Goal: Task Accomplishment & Management: Complete application form

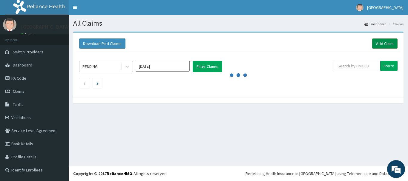
click at [385, 42] on link "Add Claim" at bounding box center [384, 44] width 25 height 10
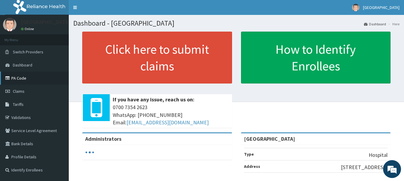
click at [19, 79] on link "PA Code" at bounding box center [34, 78] width 69 height 13
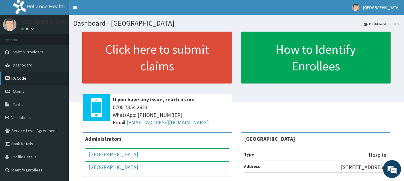
click at [16, 76] on link "PA Code" at bounding box center [34, 78] width 69 height 13
click at [17, 93] on span "Claims" at bounding box center [19, 91] width 12 height 5
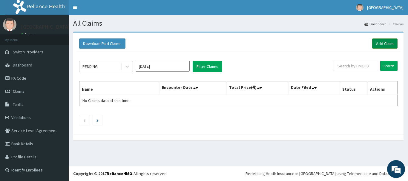
click at [382, 44] on link "Add Claim" at bounding box center [384, 44] width 25 height 10
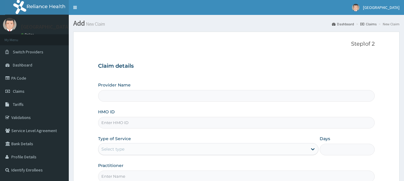
type input "[GEOGRAPHIC_DATA]"
click at [128, 125] on input "HMO ID" at bounding box center [236, 123] width 277 height 12
paste input "AET/10109/A"
type input "AET/10109/A"
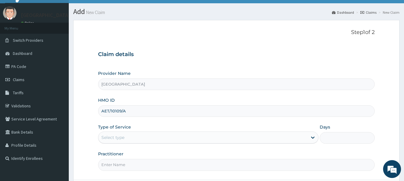
scroll to position [30, 0]
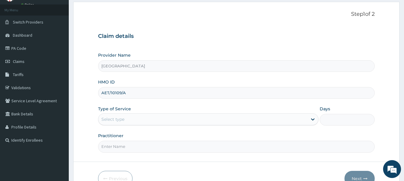
drag, startPoint x: 111, startPoint y: 118, endPoint x: 116, endPoint y: 122, distance: 6.7
click at [111, 119] on div "Select type" at bounding box center [112, 119] width 23 height 6
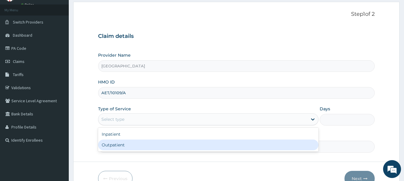
click at [122, 145] on div "Outpatient" at bounding box center [208, 145] width 220 height 11
type input "1"
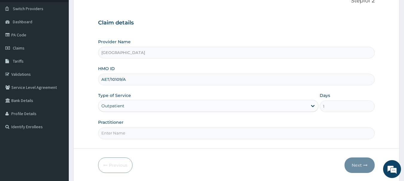
scroll to position [64, 0]
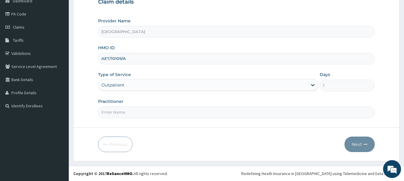
click at [157, 111] on input "Practitioner" at bounding box center [236, 113] width 277 height 12
type input "DR. IFEANYI"
click at [352, 142] on button "Next" at bounding box center [359, 145] width 30 height 16
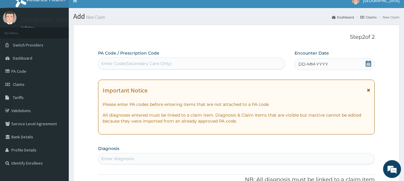
scroll to position [4, 0]
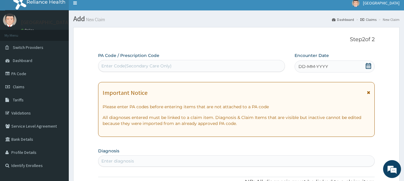
click at [371, 65] on div "DD-MM-YYYY" at bounding box center [334, 67] width 80 height 12
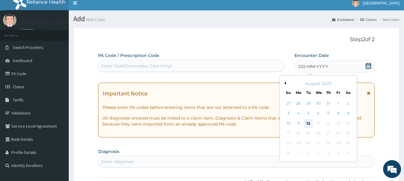
click at [307, 122] on div "12" at bounding box center [308, 123] width 9 height 9
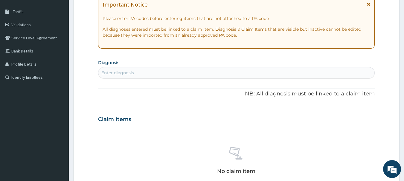
scroll to position [94, 0]
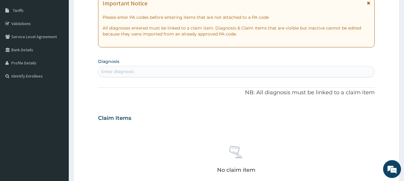
click at [195, 75] on div "Enter diagnosis" at bounding box center [236, 72] width 276 height 10
type input "INCISI"
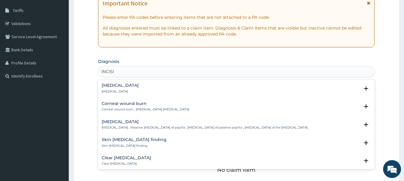
click at [147, 88] on div "Incisional hernia Incisional hernia" at bounding box center [236, 88] width 269 height 10
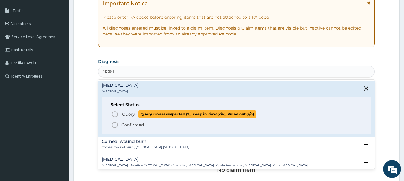
drag, startPoint x: 128, startPoint y: 117, endPoint x: 139, endPoint y: 105, distance: 16.3
click at [129, 116] on span "Query" at bounding box center [128, 114] width 13 height 6
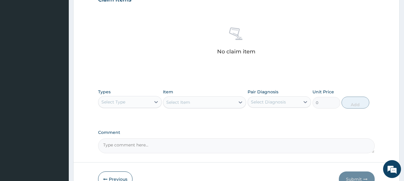
scroll to position [243, 0]
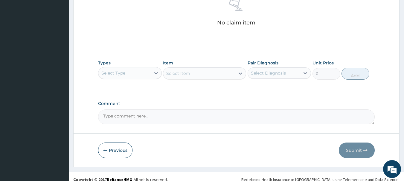
click at [141, 74] on div "Select Type" at bounding box center [124, 73] width 52 height 10
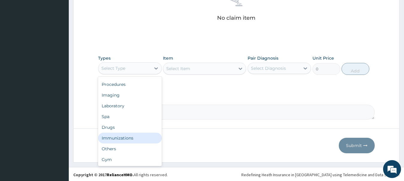
scroll to position [249, 0]
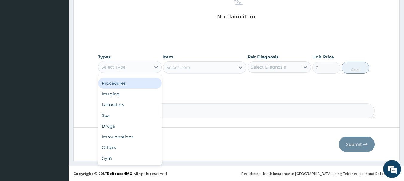
drag, startPoint x: 130, startPoint y: 84, endPoint x: 215, endPoint y: 13, distance: 111.4
click at [130, 84] on div "Procedures" at bounding box center [130, 83] width 64 height 11
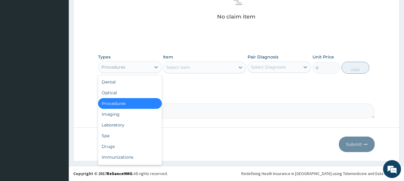
click at [148, 68] on div "Procedures" at bounding box center [124, 67] width 52 height 10
click at [180, 68] on div "Select Item" at bounding box center [178, 68] width 24 height 6
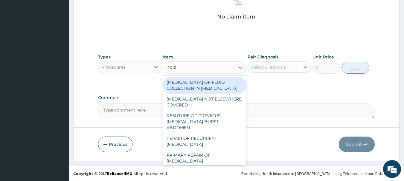
type input "INCISI"
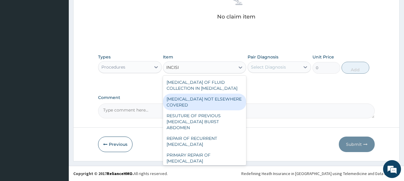
click at [205, 106] on div "INCISION AND DRAINAGE NOT ELSEWHERE COVERED" at bounding box center [204, 102] width 83 height 17
type input "32250"
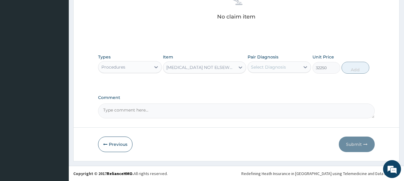
click at [215, 66] on div "INCISION AND DRAINAGE NOT ELSEWHERE COVERED" at bounding box center [200, 68] width 69 height 6
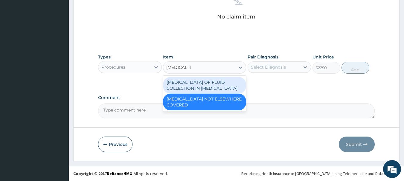
scroll to position [0, 0]
type input "INCISION AND"
click at [218, 87] on div "INCISION AND DRAINAGE OF FLUID COLLECTION IN BODY CAVITY" at bounding box center [204, 85] width 83 height 17
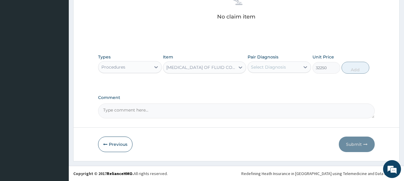
click at [203, 62] on div "INCISION AND DRAINAGE OF FLUID COLLECTION IN BODY CAVITY" at bounding box center [204, 68] width 83 height 12
type input "INCIS"
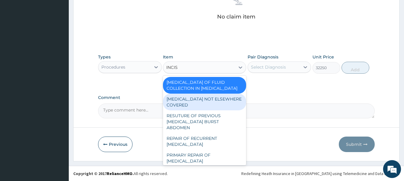
click at [217, 104] on div "INCISION AND DRAINAGE NOT ELSEWHERE COVERED" at bounding box center [204, 102] width 83 height 17
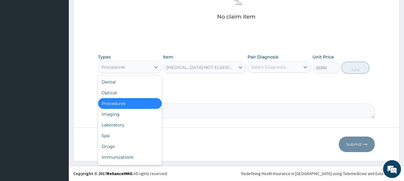
drag, startPoint x: 135, startPoint y: 66, endPoint x: 133, endPoint y: 75, distance: 9.1
click at [135, 66] on div "Procedures" at bounding box center [124, 67] width 52 height 10
drag, startPoint x: 115, startPoint y: 147, endPoint x: 138, endPoint y: 136, distance: 25.8
click at [116, 147] on div "Drugs" at bounding box center [130, 146] width 64 height 11
type input "0"
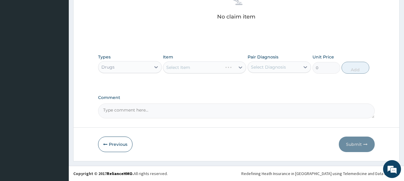
drag, startPoint x: 220, startPoint y: 76, endPoint x: 223, endPoint y: 72, distance: 5.4
click at [220, 75] on div "Types Drugs Item Select Item Pair Diagnosis Select Diagnosis Unit Price 0 Add" at bounding box center [236, 64] width 277 height 26
click at [225, 69] on div "Select Item" at bounding box center [204, 68] width 83 height 12
click at [209, 72] on div "Select Item" at bounding box center [204, 68] width 83 height 12
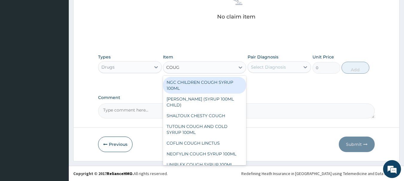
type input "COUGH"
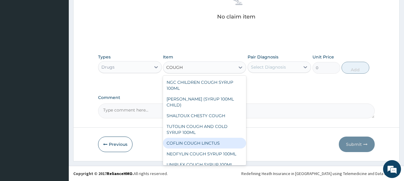
click at [208, 142] on div "COFLIN COUGH LINCTUS" at bounding box center [204, 143] width 83 height 11
type input "1183"
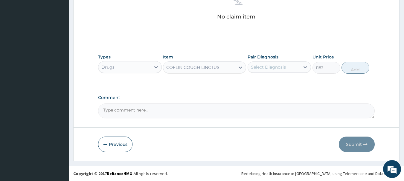
click at [217, 63] on div "COFLIN COUGH LINCTUS" at bounding box center [199, 68] width 72 height 10
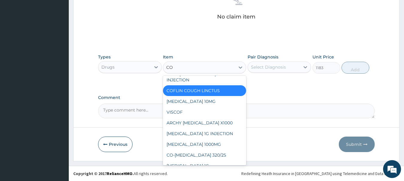
scroll to position [47, 0]
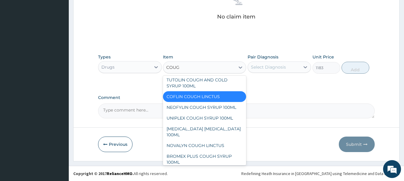
type input "COUGH"
click at [222, 140] on div "NOVALYN COUGH LINCTUS" at bounding box center [204, 145] width 83 height 11
type input "1419"
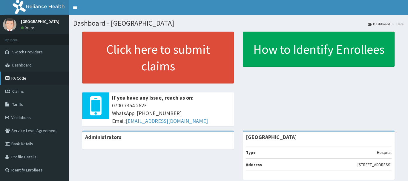
click at [15, 78] on link "PA Code" at bounding box center [34, 78] width 69 height 13
